Goal: Navigation & Orientation: Find specific page/section

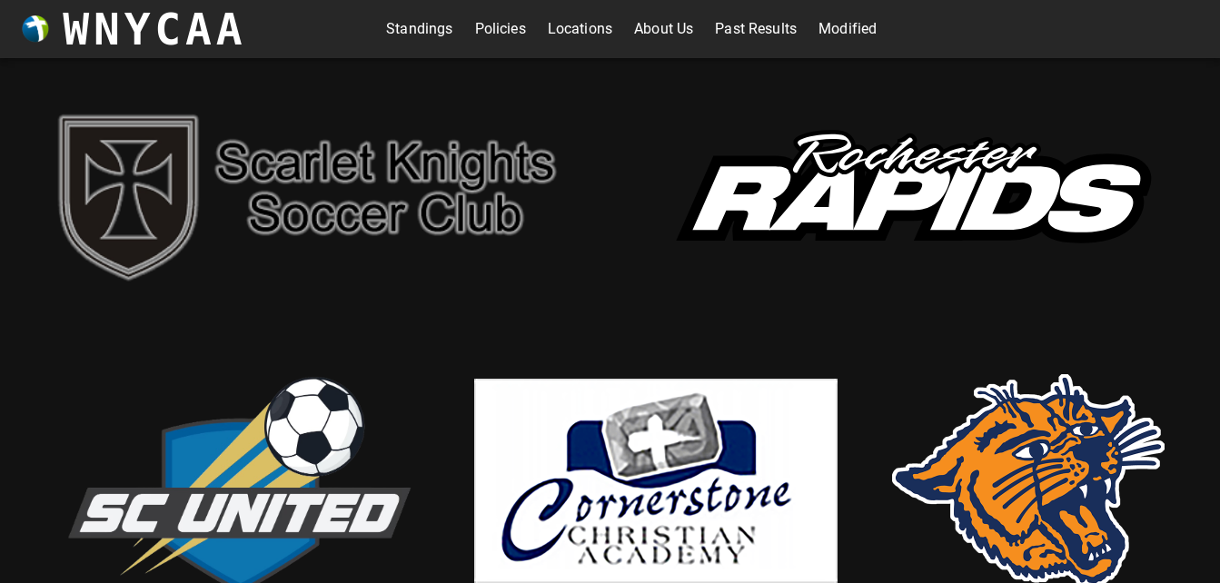
click at [497, 25] on link "Policies" at bounding box center [500, 29] width 51 height 29
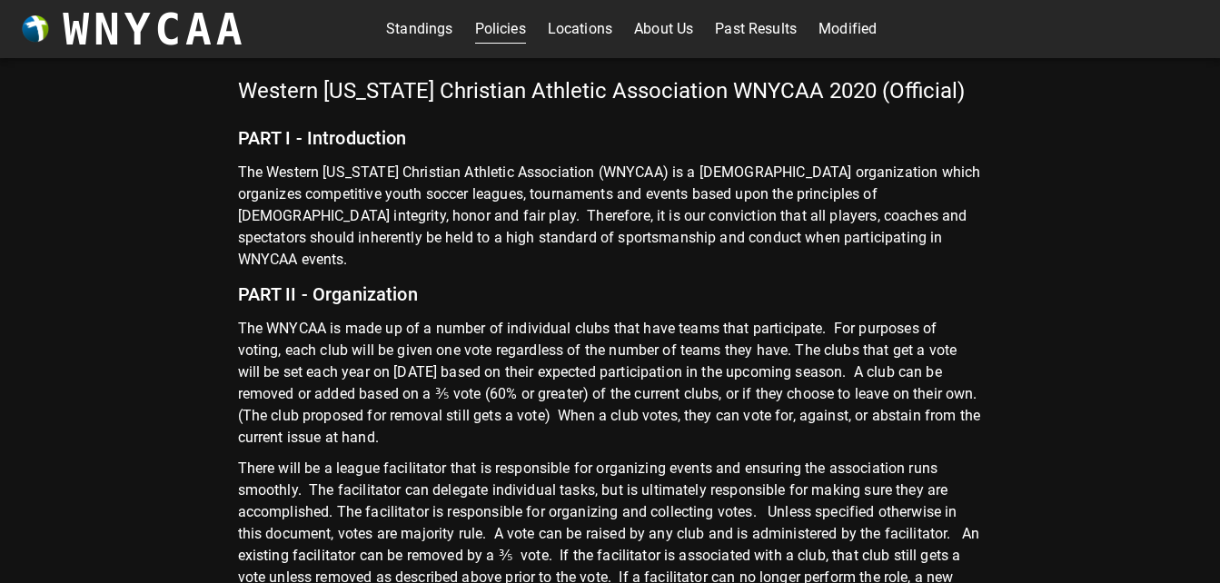
click at [643, 28] on link "About Us" at bounding box center [663, 29] width 59 height 29
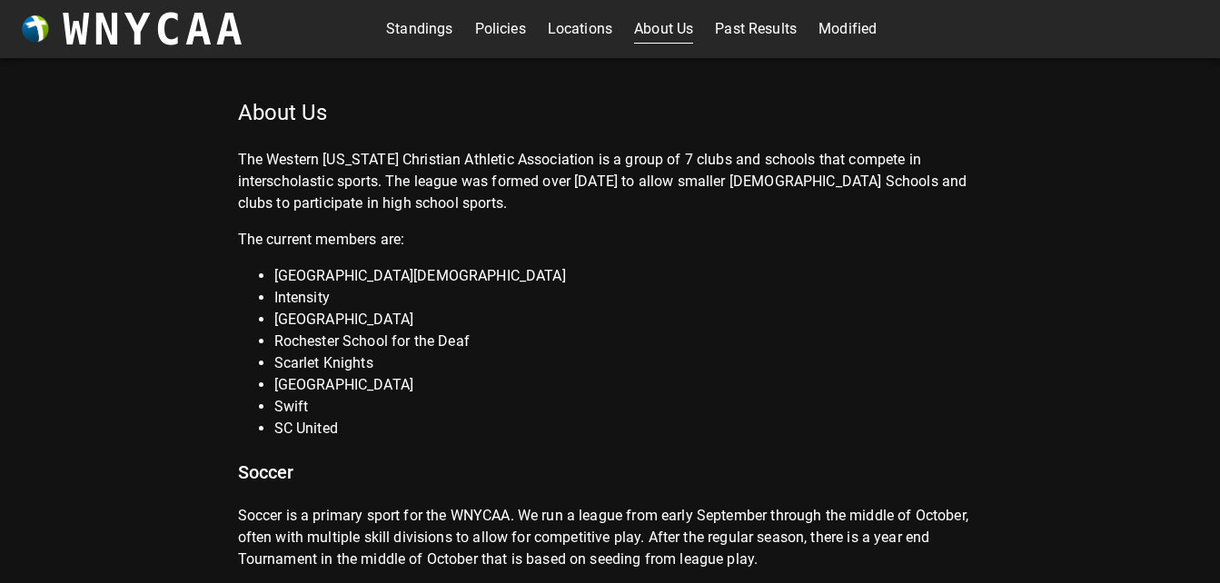
click at [503, 25] on link "Policies" at bounding box center [500, 29] width 51 height 29
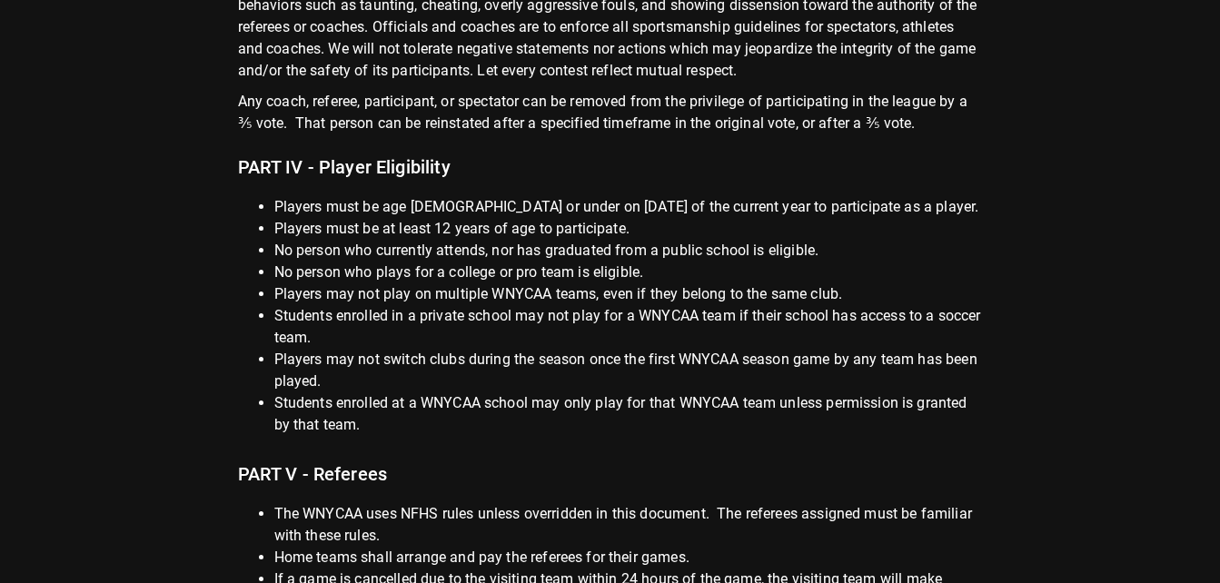
scroll to position [727, 0]
